Goal: Task Accomplishment & Management: Complete application form

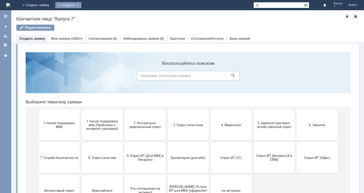
click at [82, 4] on div "Создать" at bounding box center [68, 5] width 26 height 6
click at [95, 14] on link "Заявка" at bounding box center [75, 15] width 39 height 6
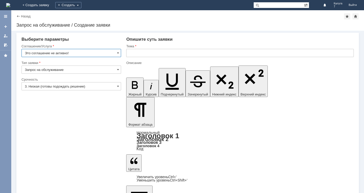
click at [120, 52] on input "Это соглашение не активно!" at bounding box center [72, 53] width 100 height 8
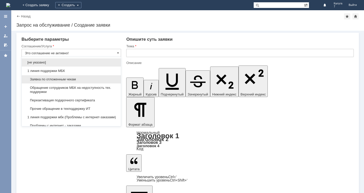
click at [98, 79] on span "Заявка по отложенным чекам" at bounding box center [71, 79] width 93 height 4
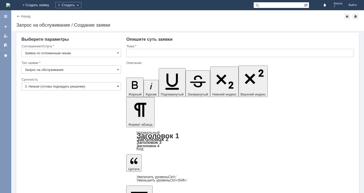
type input "Заявка по отложенным чекам"
click at [120, 87] on input "3. Низкая (готовы подождать решение)" at bounding box center [72, 86] width 100 height 8
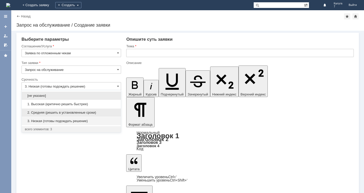
click at [95, 113] on span "2. Средняя (решить в установленные сроки)" at bounding box center [71, 113] width 93 height 4
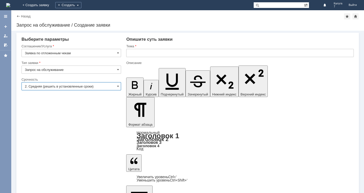
type input "2. Средняя (решить в установленные сроки)"
click at [130, 52] on input "text" at bounding box center [240, 53] width 228 height 8
type input "отложенный чек"
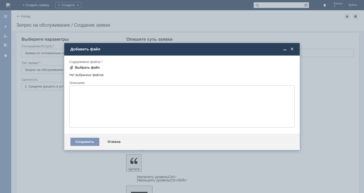
click at [72, 67] on span at bounding box center [71, 68] width 4 height 4
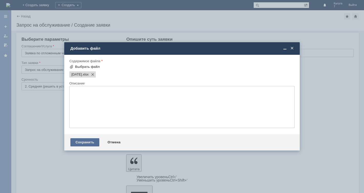
click at [82, 142] on div "Сохранить" at bounding box center [84, 142] width 29 height 8
